Goal: Transaction & Acquisition: Purchase product/service

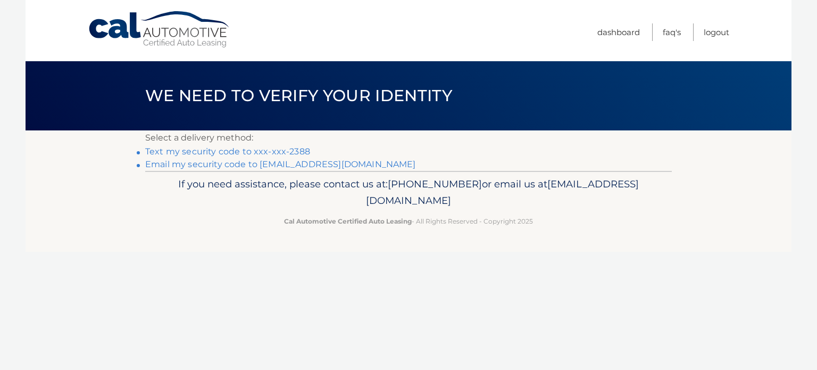
click at [181, 154] on link "Text my security code to xxx-xxx-2388" at bounding box center [227, 151] width 165 height 10
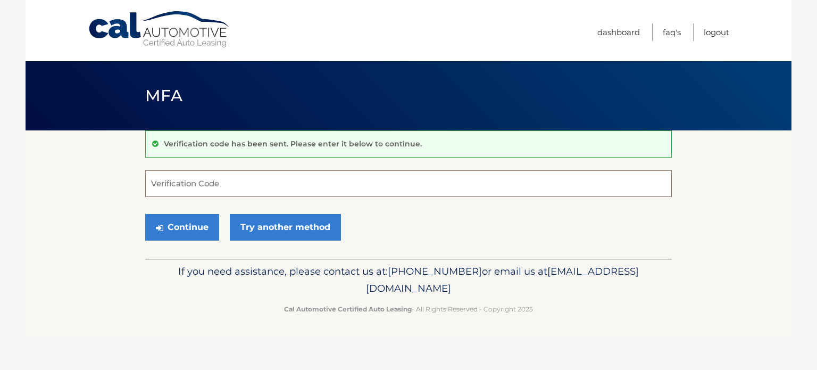
click at [227, 185] on input "Verification Code" at bounding box center [408, 183] width 527 height 27
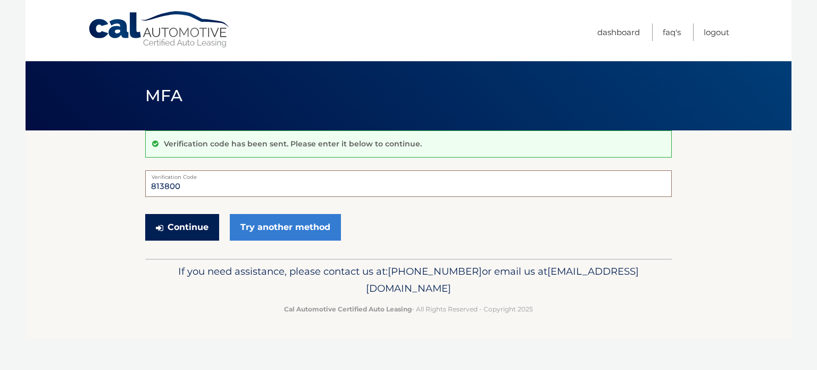
type input "813800"
click at [189, 229] on button "Continue" at bounding box center [182, 227] width 74 height 27
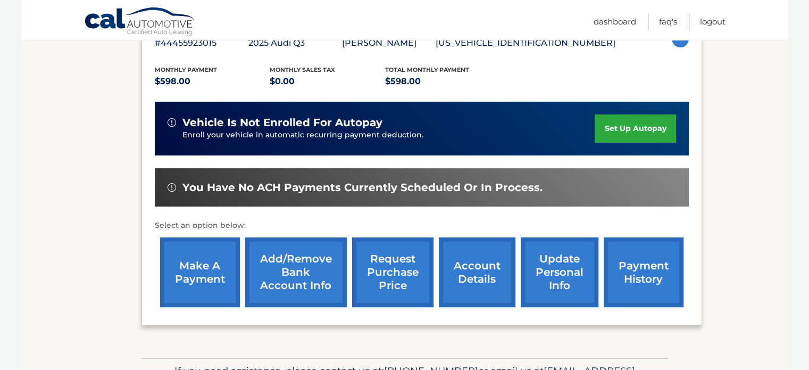
scroll to position [213, 0]
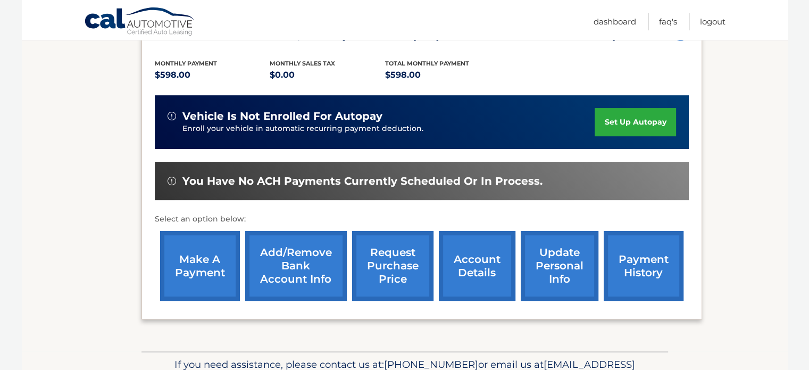
click at [185, 267] on link "make a payment" at bounding box center [200, 266] width 80 height 70
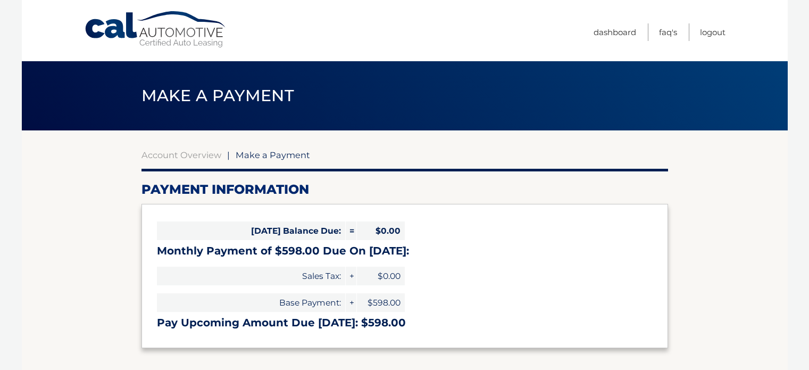
select select "ODc1YjllMzMtODNmZC00NDAxLWJkYzYtYjhiOThiZWUxODAy"
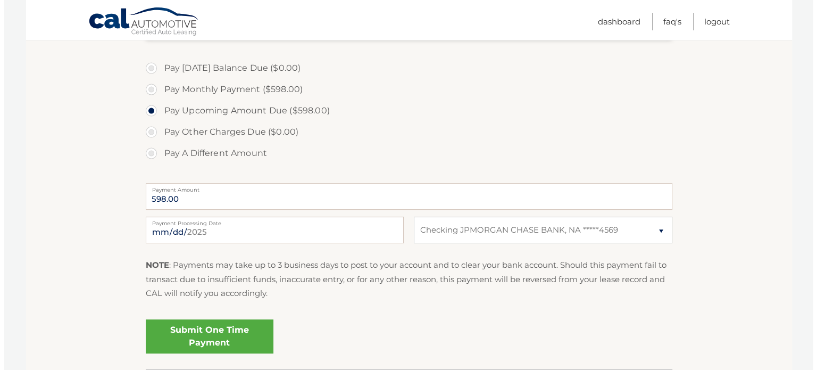
scroll to position [319, 0]
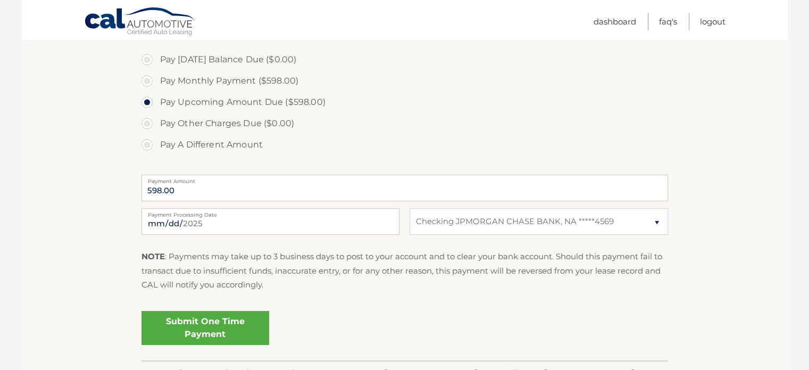
click at [227, 330] on link "Submit One Time Payment" at bounding box center [206, 328] width 128 height 34
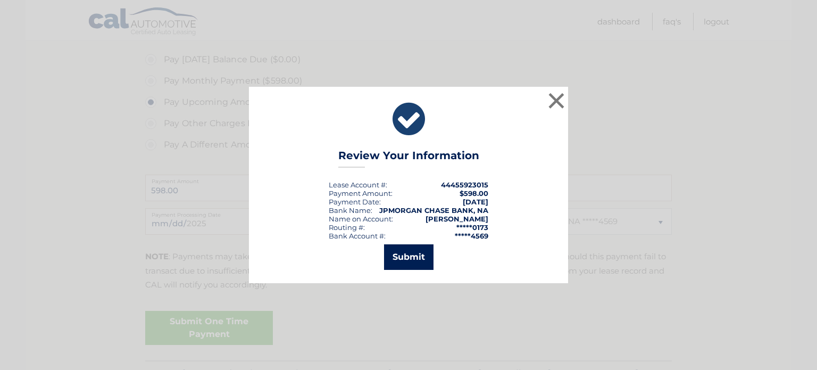
click at [408, 259] on button "Submit" at bounding box center [408, 257] width 49 height 26
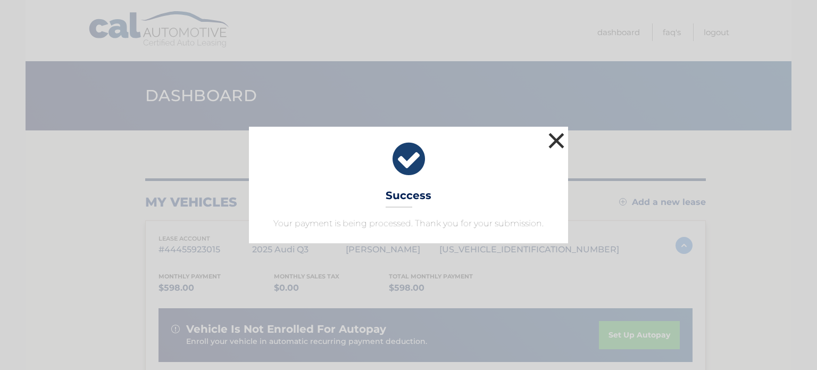
click at [563, 139] on button "×" at bounding box center [556, 140] width 21 height 21
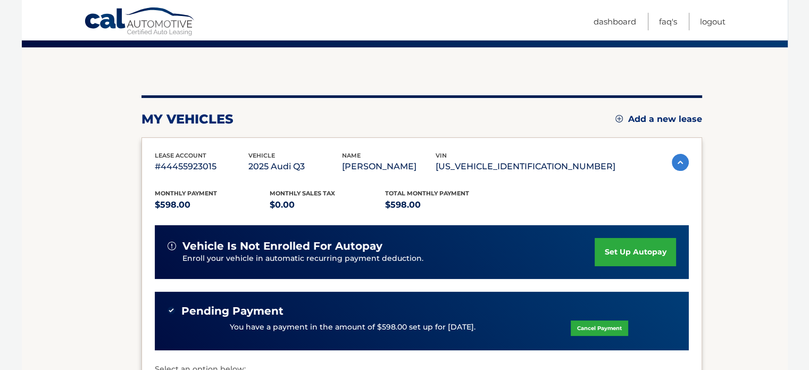
scroll to position [81, 0]
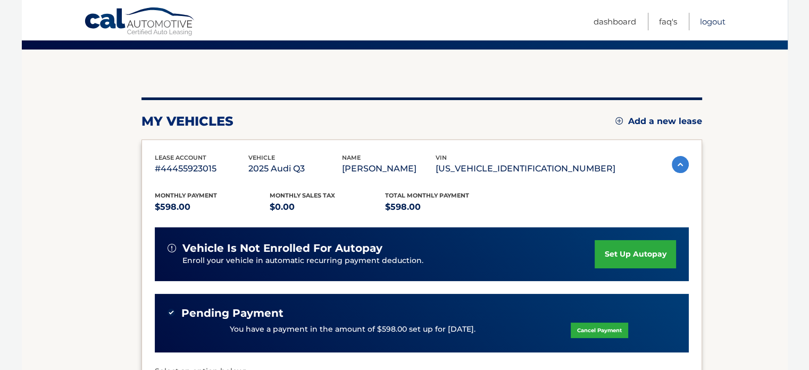
click at [713, 22] on link "Logout" at bounding box center [713, 22] width 26 height 18
